Goal: Task Accomplishment & Management: Complete application form

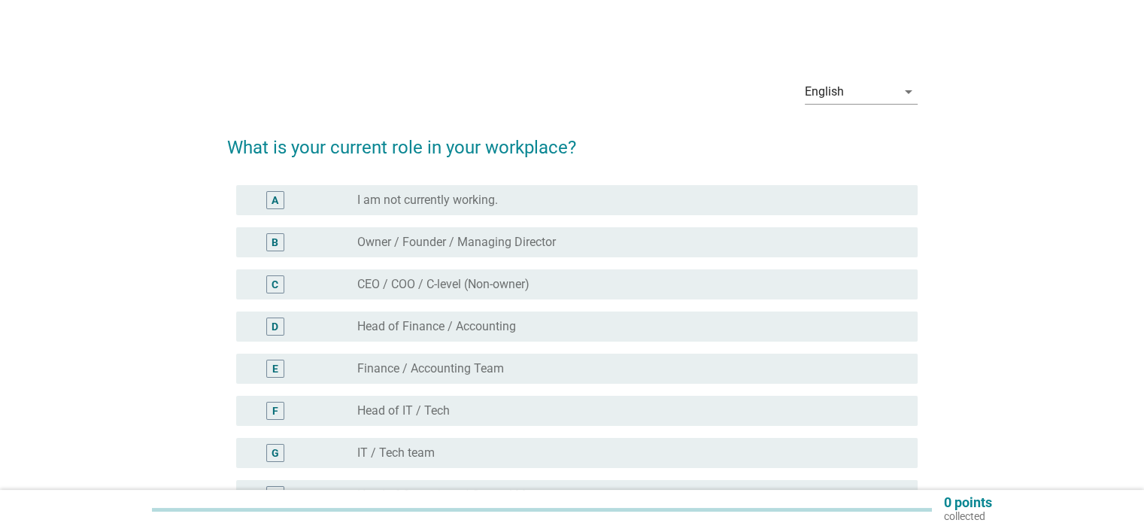
click at [635, 198] on div "radio_button_unchecked I am not currently working." at bounding box center [625, 200] width 536 height 15
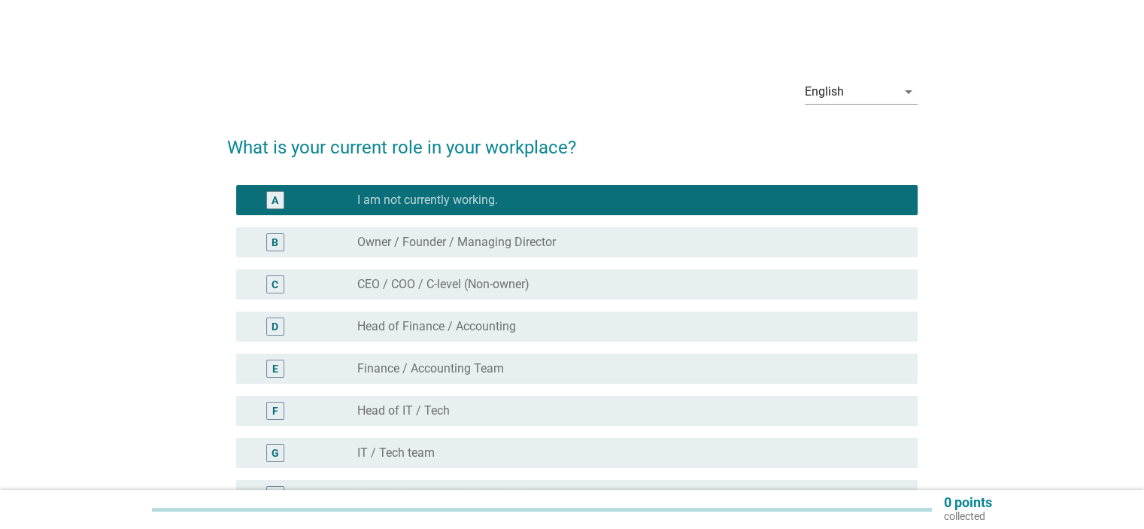
click at [719, 325] on div "radio_button_unchecked Head of Finance / Accounting" at bounding box center [625, 326] width 536 height 15
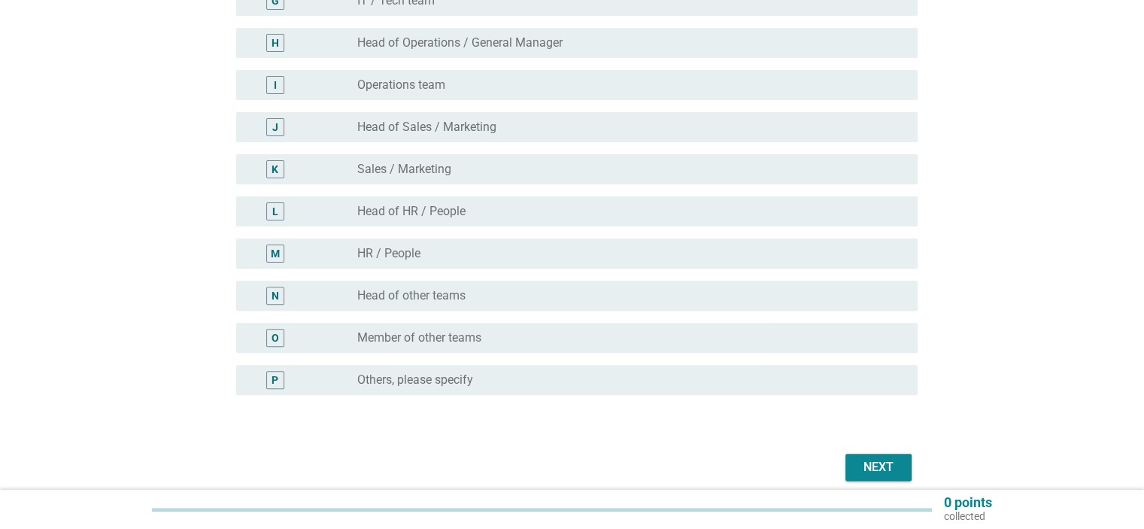
scroll to position [514, 0]
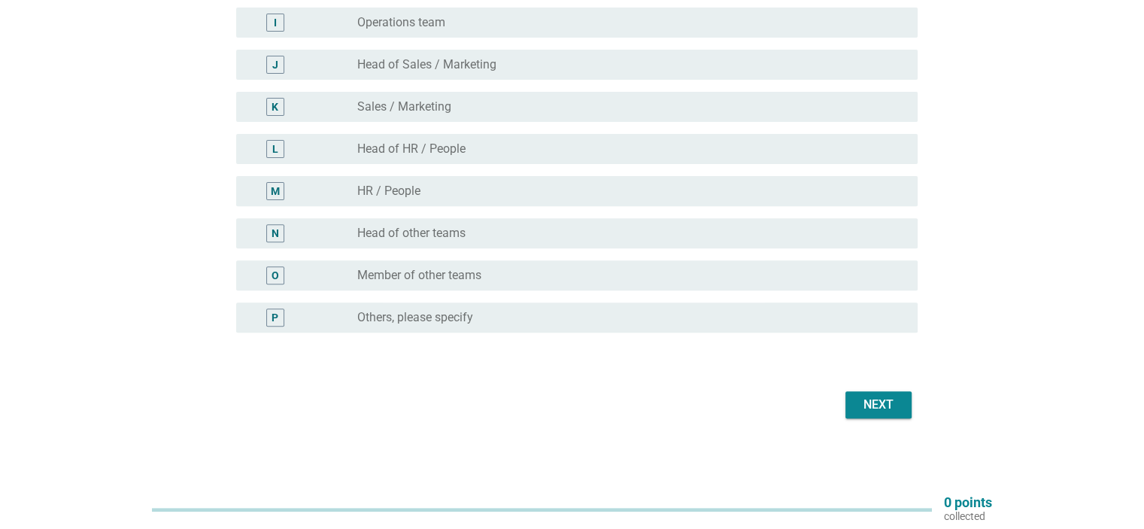
click at [876, 405] on div "Next" at bounding box center [878, 405] width 42 height 18
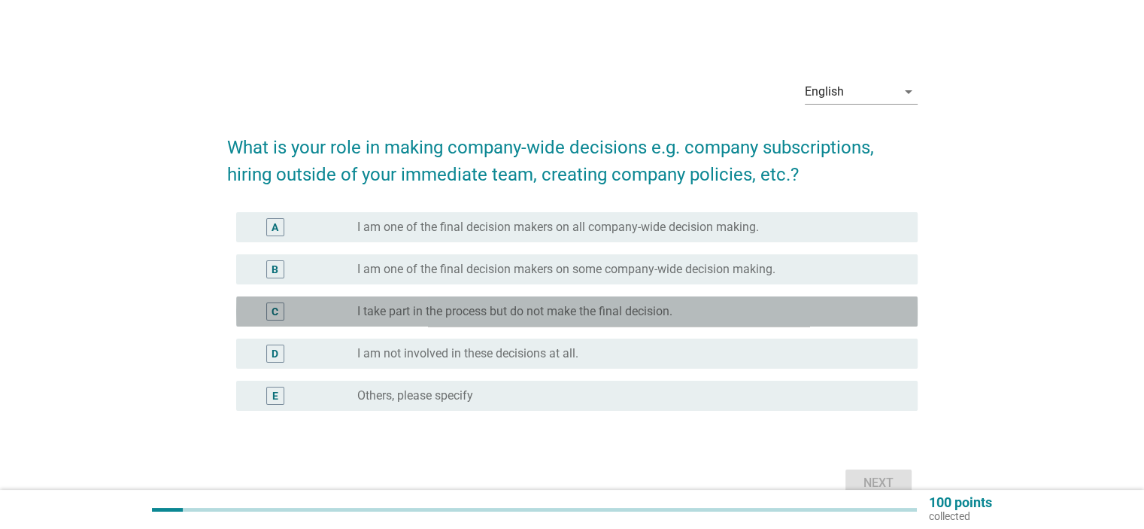
click at [557, 313] on label "I take part in the process but do not make the final decision." at bounding box center [514, 311] width 315 height 15
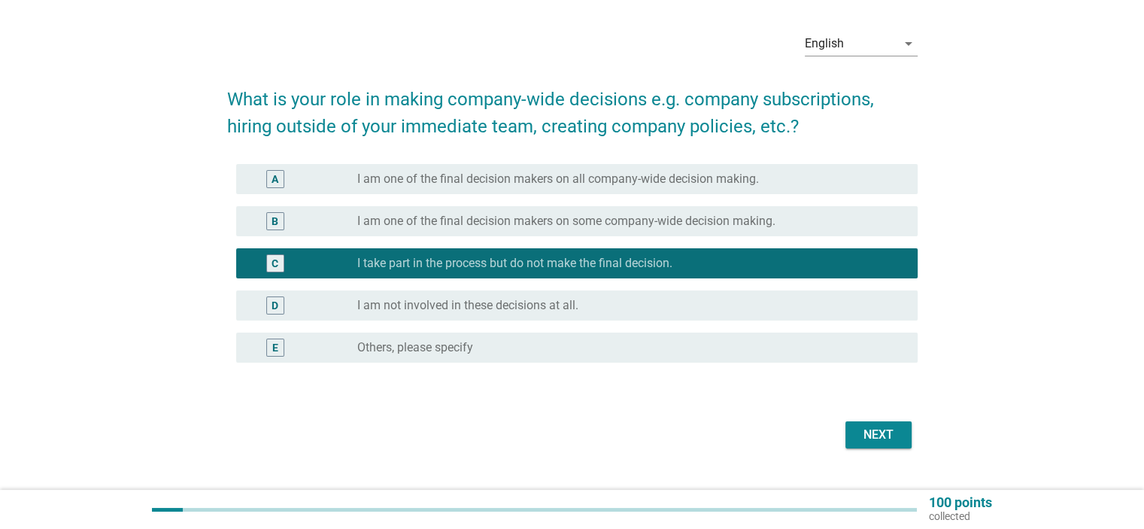
scroll to position [78, 0]
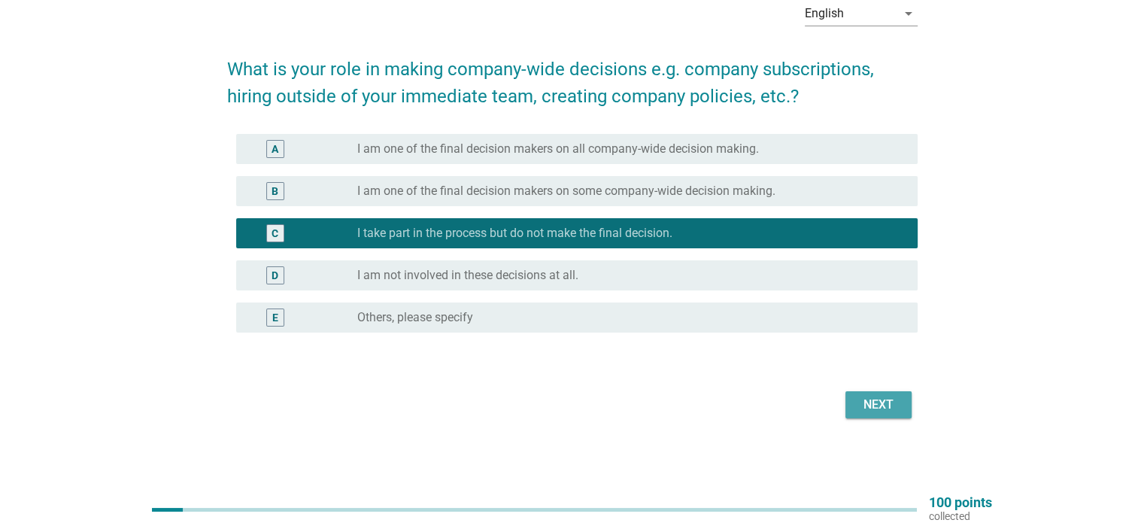
click at [872, 397] on div "Next" at bounding box center [878, 405] width 42 height 18
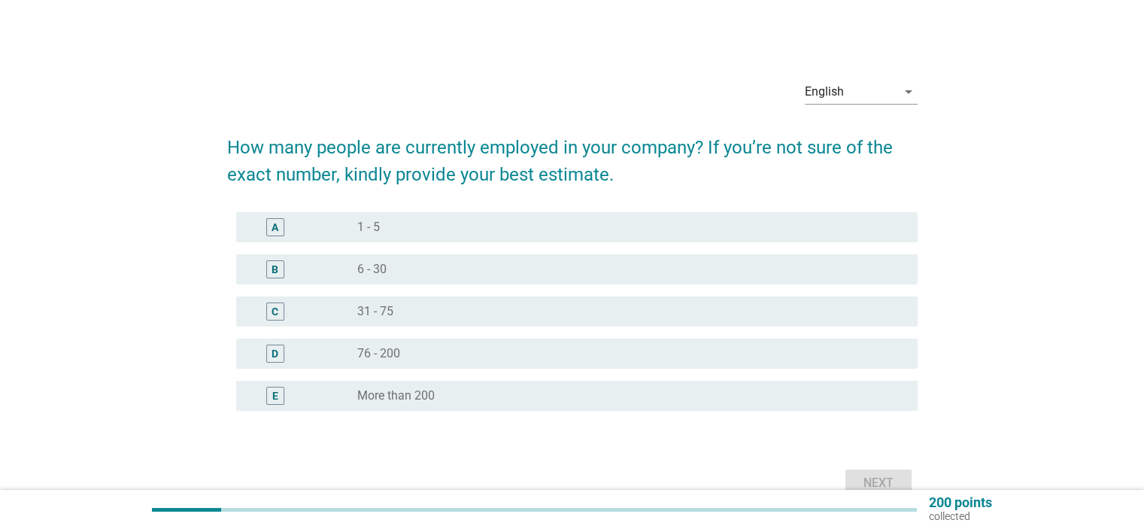
click at [698, 403] on div "radio_button_unchecked More than 200" at bounding box center [631, 396] width 548 height 18
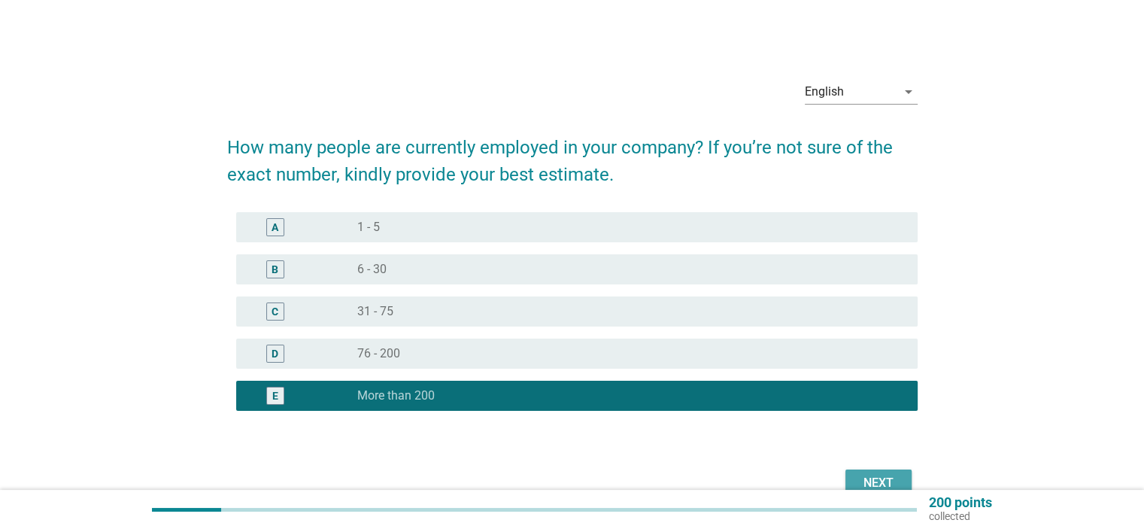
click at [904, 478] on button "Next" at bounding box center [878, 482] width 66 height 27
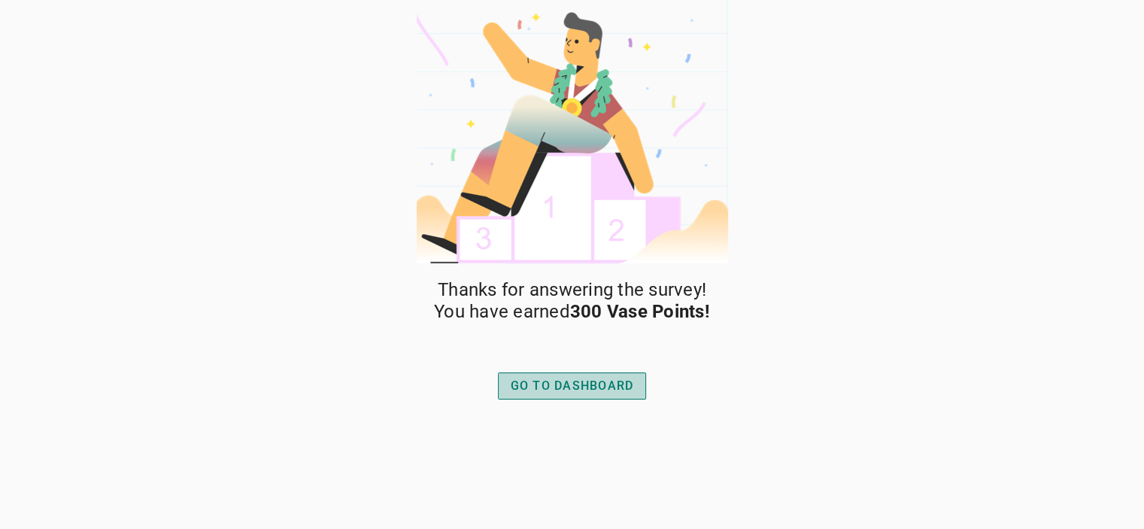
click at [602, 382] on div "GO TO DASHBOARD" at bounding box center [572, 386] width 123 height 18
